Goal: Subscribe to service/newsletter

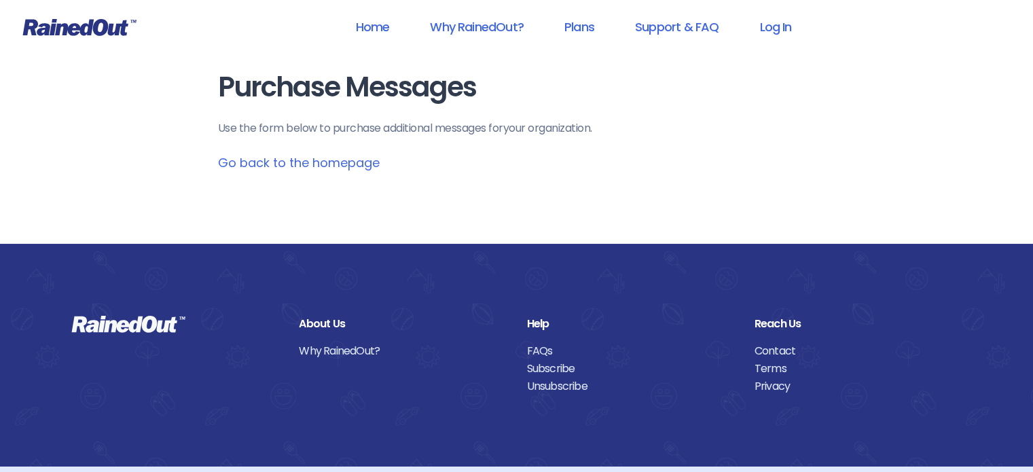
click at [376, 28] on link "Home" at bounding box center [372, 27] width 69 height 31
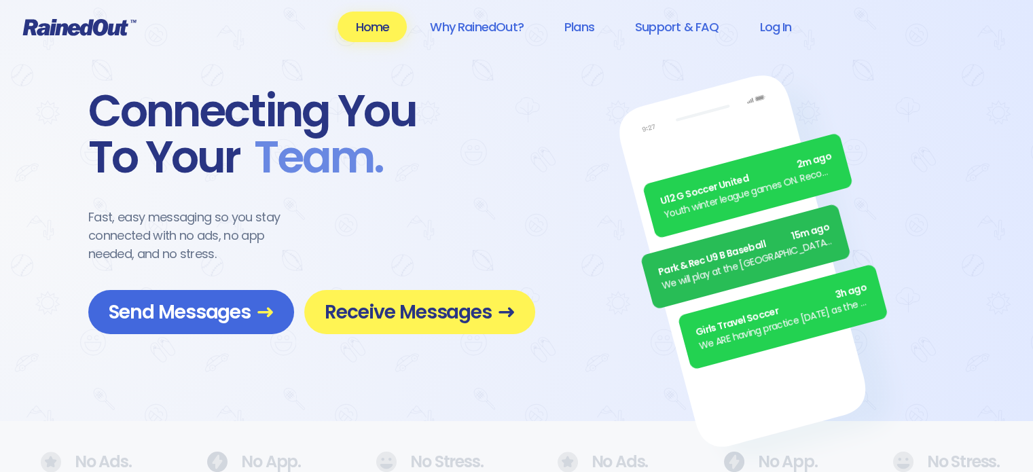
click at [457, 311] on span "Receive Messages" at bounding box center [420, 312] width 190 height 24
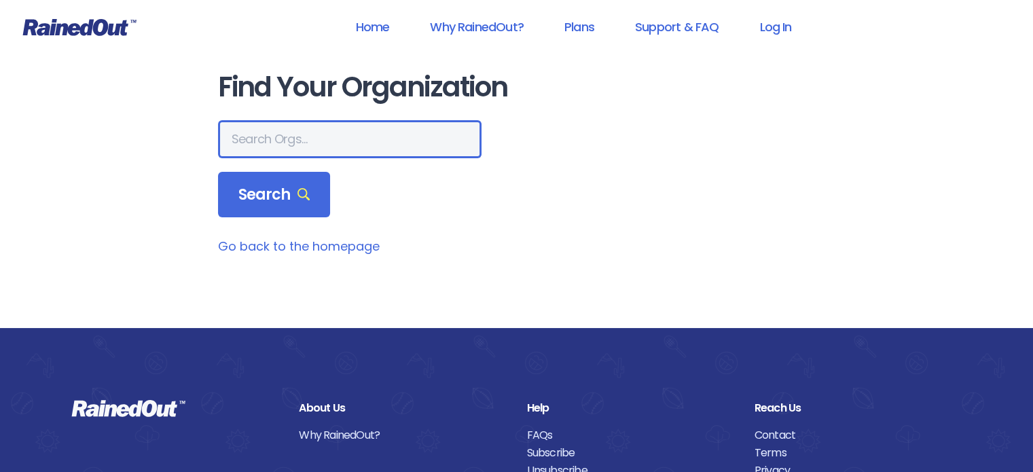
click at [304, 146] on input "text" at bounding box center [350, 139] width 264 height 38
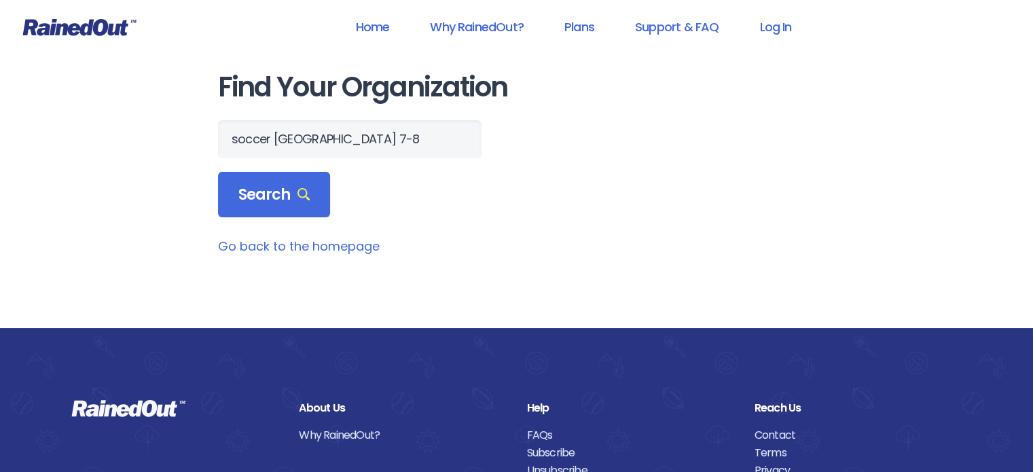
click at [277, 194] on span "Search" at bounding box center [274, 194] width 72 height 19
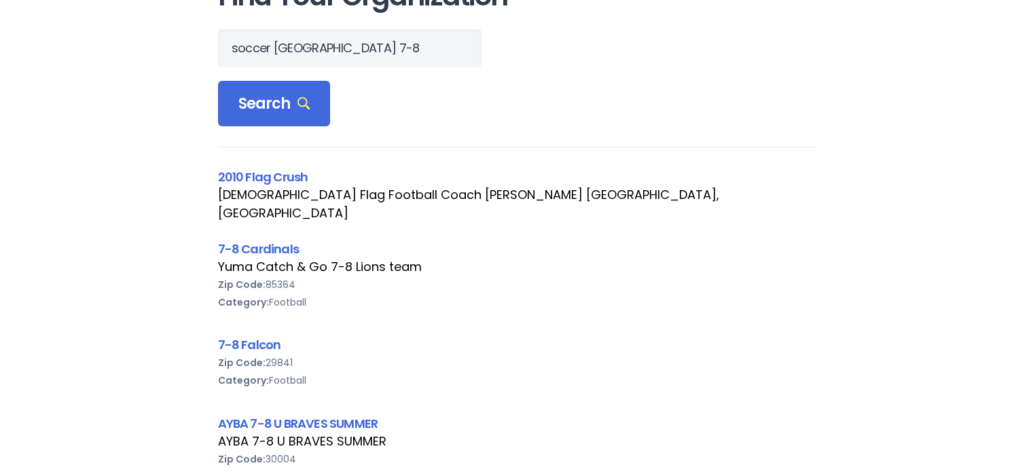
scroll to position [0, 0]
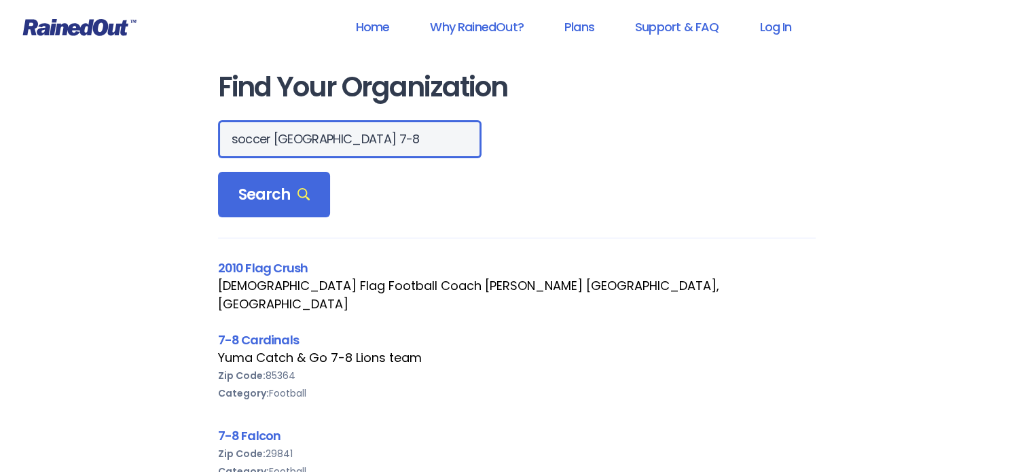
click at [250, 141] on input "soccer [GEOGRAPHIC_DATA] 7-8" at bounding box center [350, 139] width 264 height 38
click at [274, 138] on input "soccer [GEOGRAPHIC_DATA] 7-8" at bounding box center [350, 139] width 264 height 38
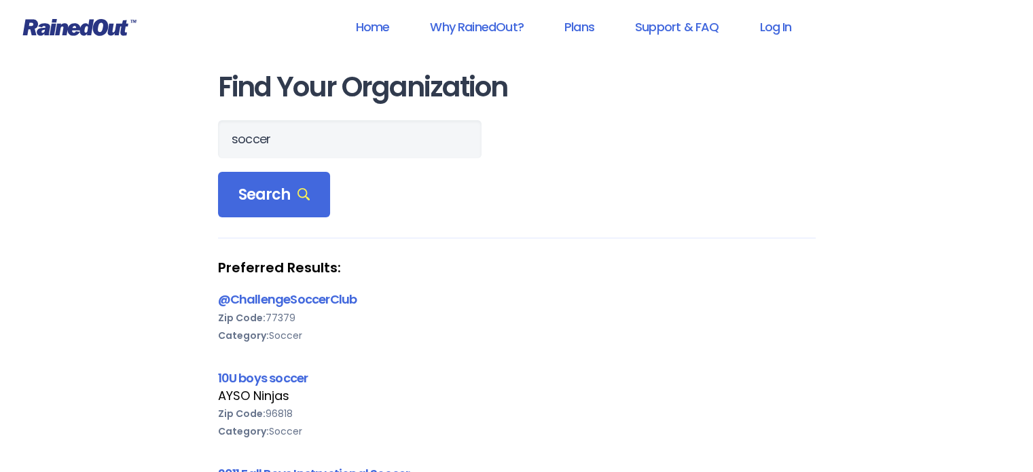
click at [262, 196] on span "Search" at bounding box center [274, 194] width 72 height 19
click at [255, 139] on input "soccer" at bounding box center [350, 139] width 264 height 38
click at [270, 196] on span "Search" at bounding box center [274, 194] width 72 height 19
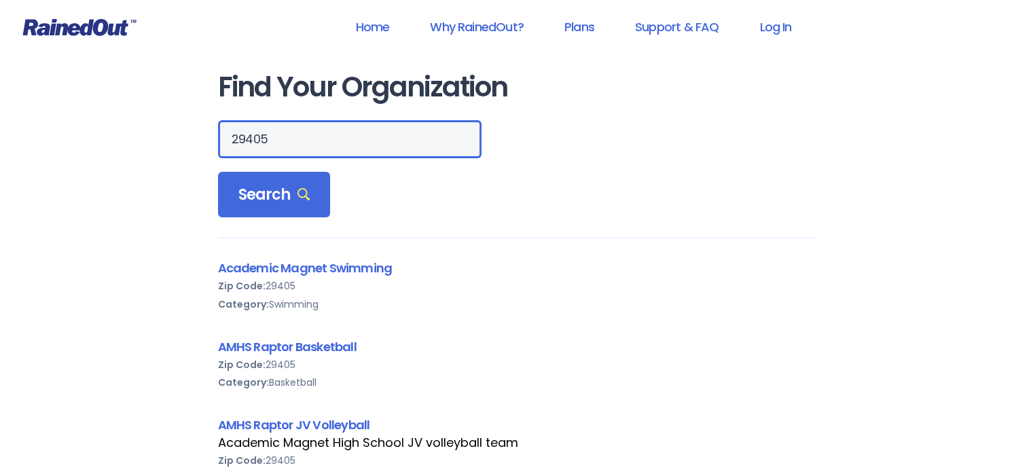
click at [342, 137] on input "29405" at bounding box center [350, 139] width 264 height 38
type input "29405 soccer"
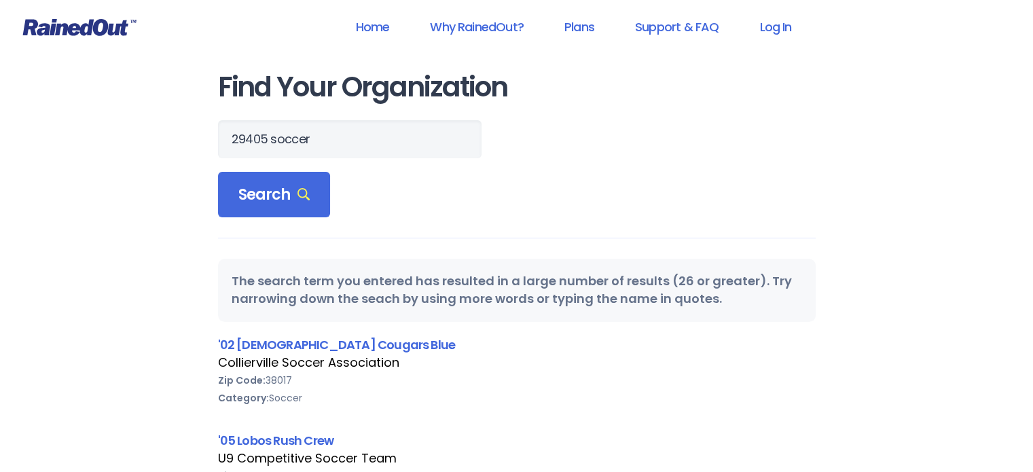
click at [92, 21] on icon at bounding box center [79, 27] width 113 height 17
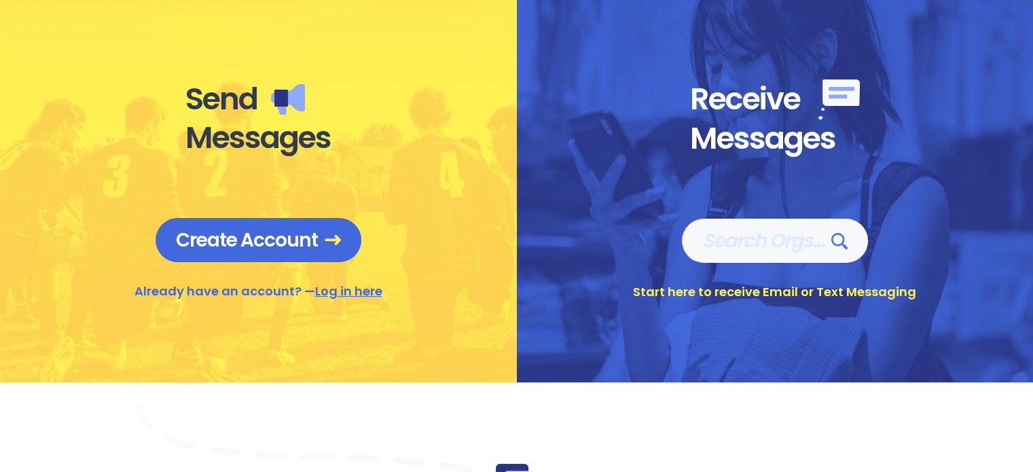
scroll to position [550, 0]
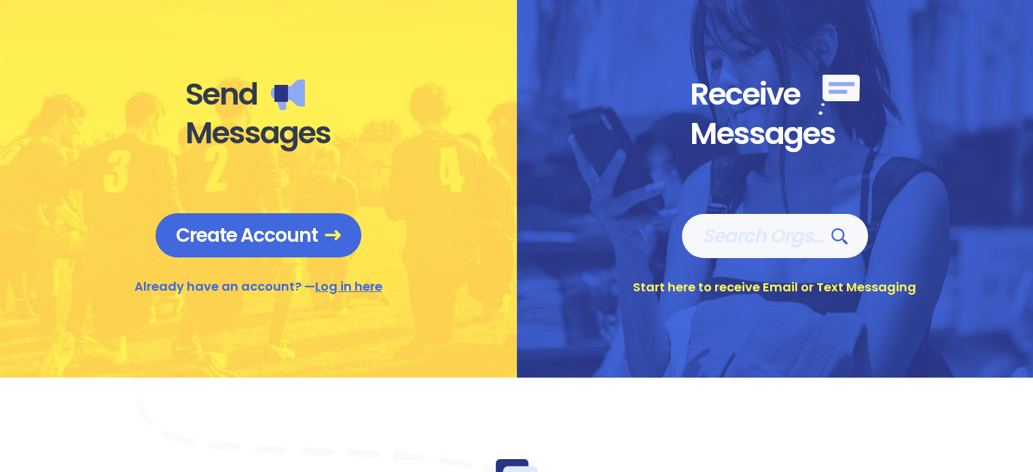
click at [751, 233] on span "Search Orgs…" at bounding box center [775, 236] width 145 height 24
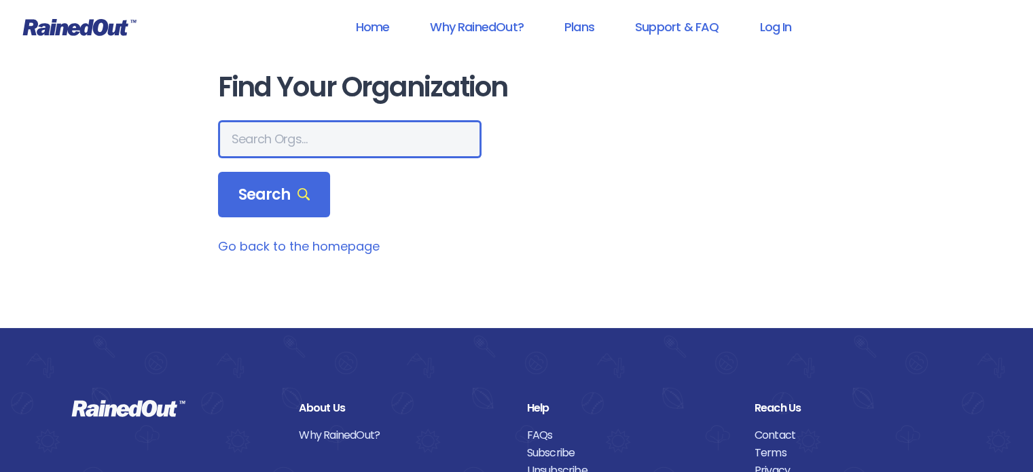
click at [340, 132] on input "text" at bounding box center [350, 139] width 264 height 38
type input "s"
type input "boys soccer 29405"
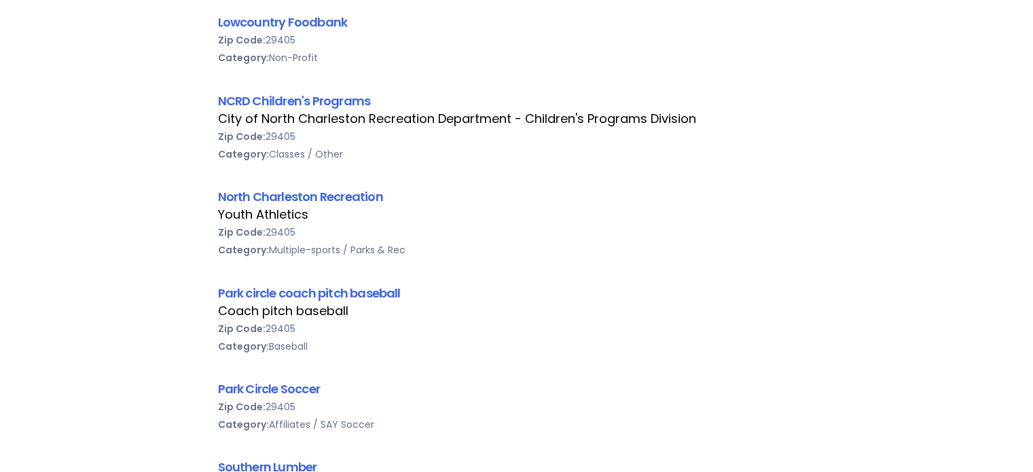
scroll to position [1266, 0]
click at [334, 192] on link "North Charleston Recreation" at bounding box center [300, 198] width 165 height 17
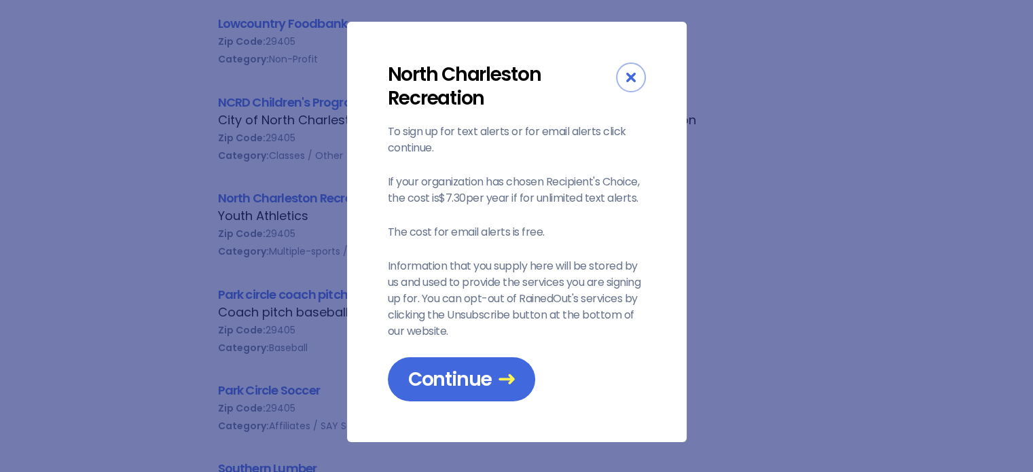
click at [455, 377] on span "Continue" at bounding box center [461, 380] width 107 height 24
